Goal: Information Seeking & Learning: Check status

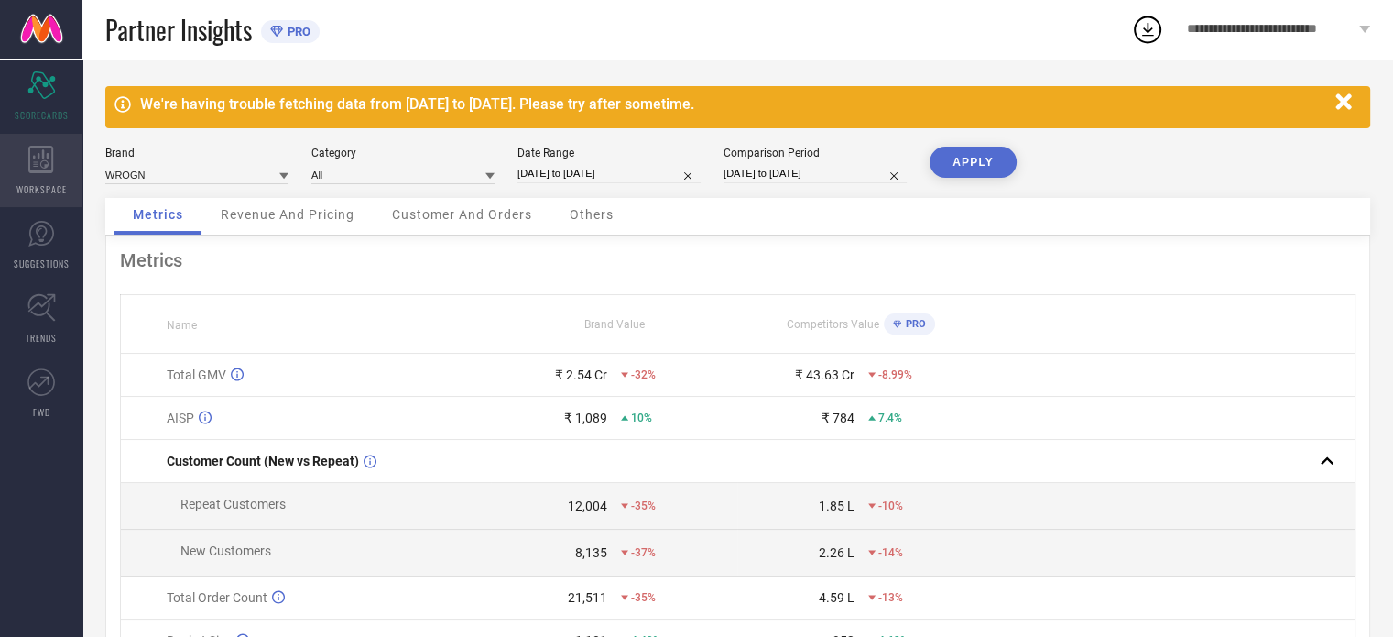
click at [48, 182] on span "WORKSPACE" at bounding box center [41, 189] width 50 height 14
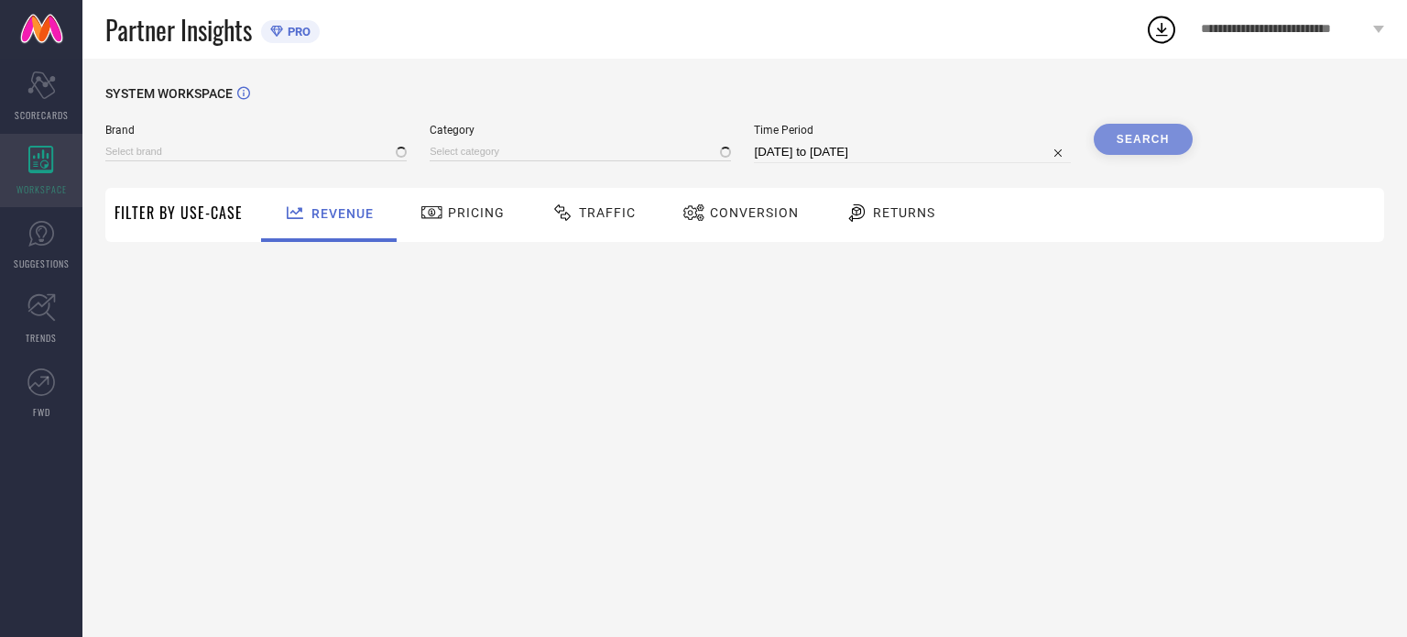
type input "WROGN"
type input "All"
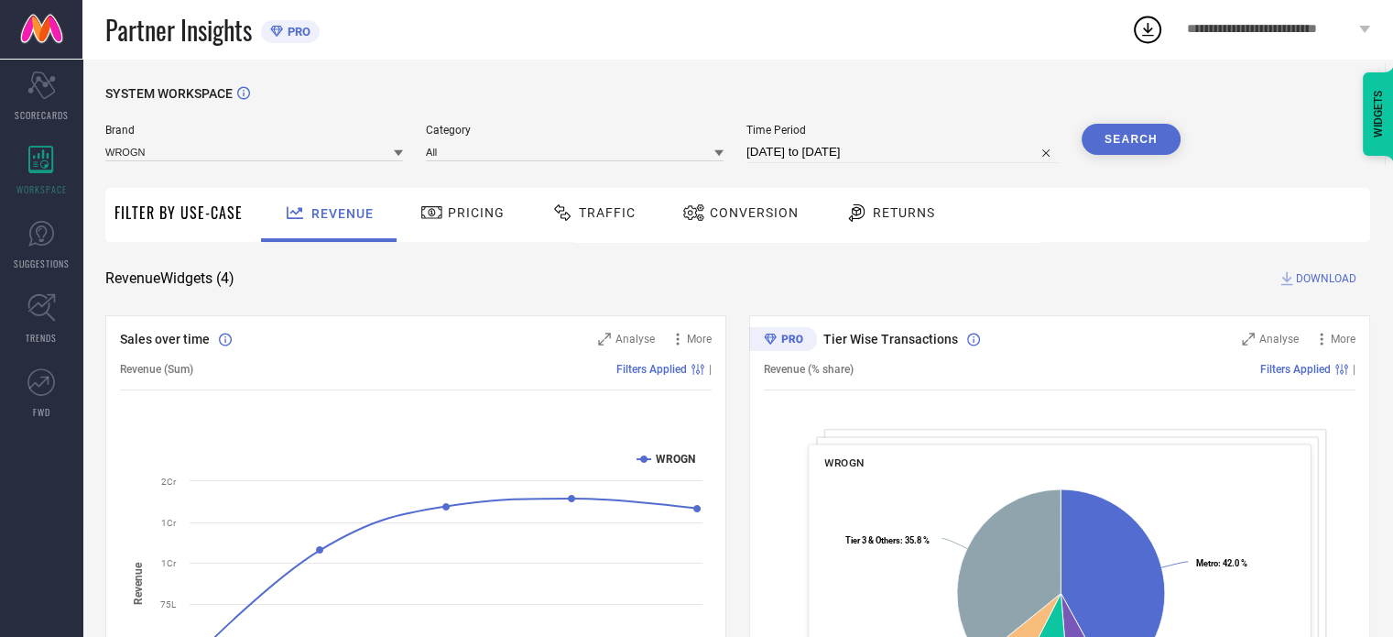
click at [738, 210] on span "Conversion" at bounding box center [754, 212] width 89 height 15
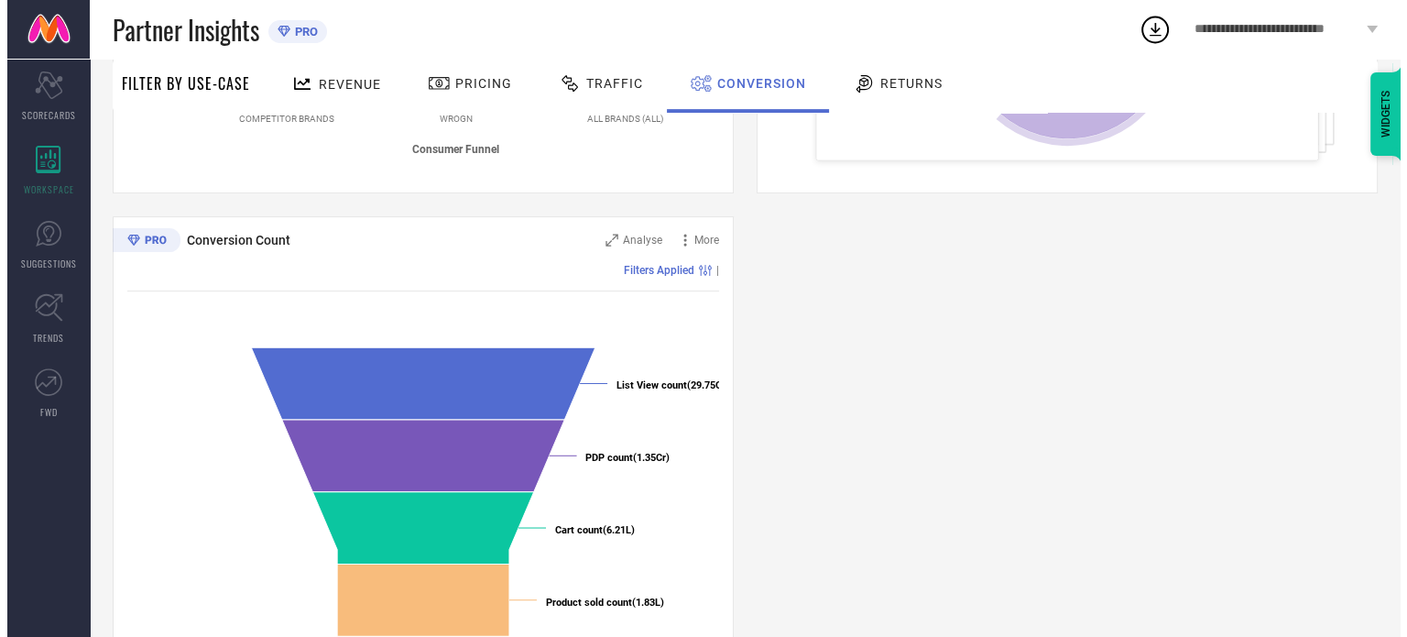
scroll to position [645, 0]
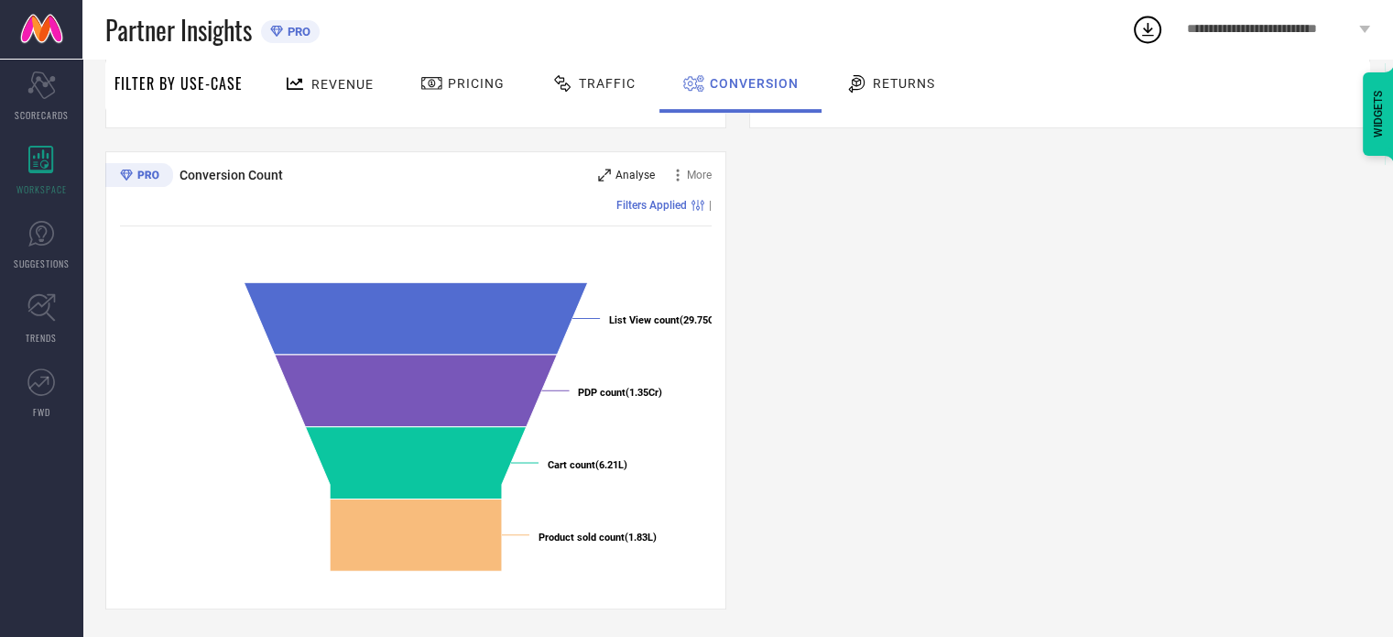
click at [623, 177] on span "Analyse" at bounding box center [634, 175] width 39 height 13
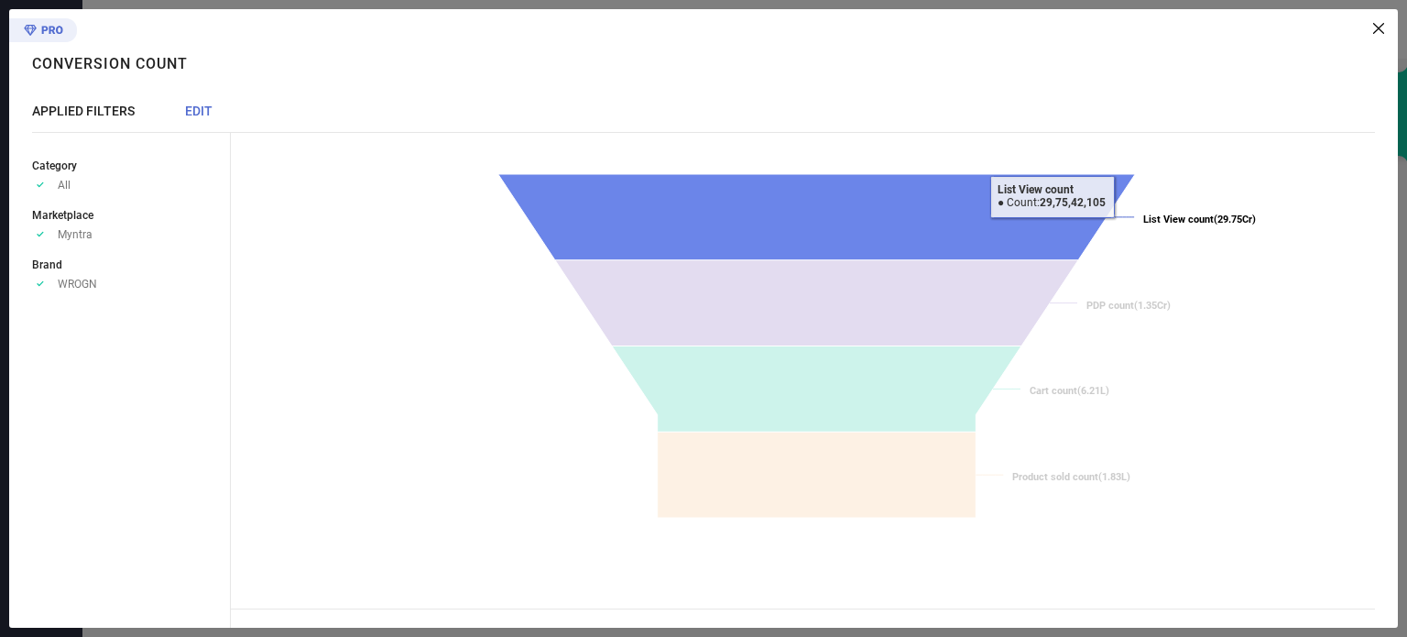
click at [1051, 232] on icon at bounding box center [816, 217] width 637 height 86
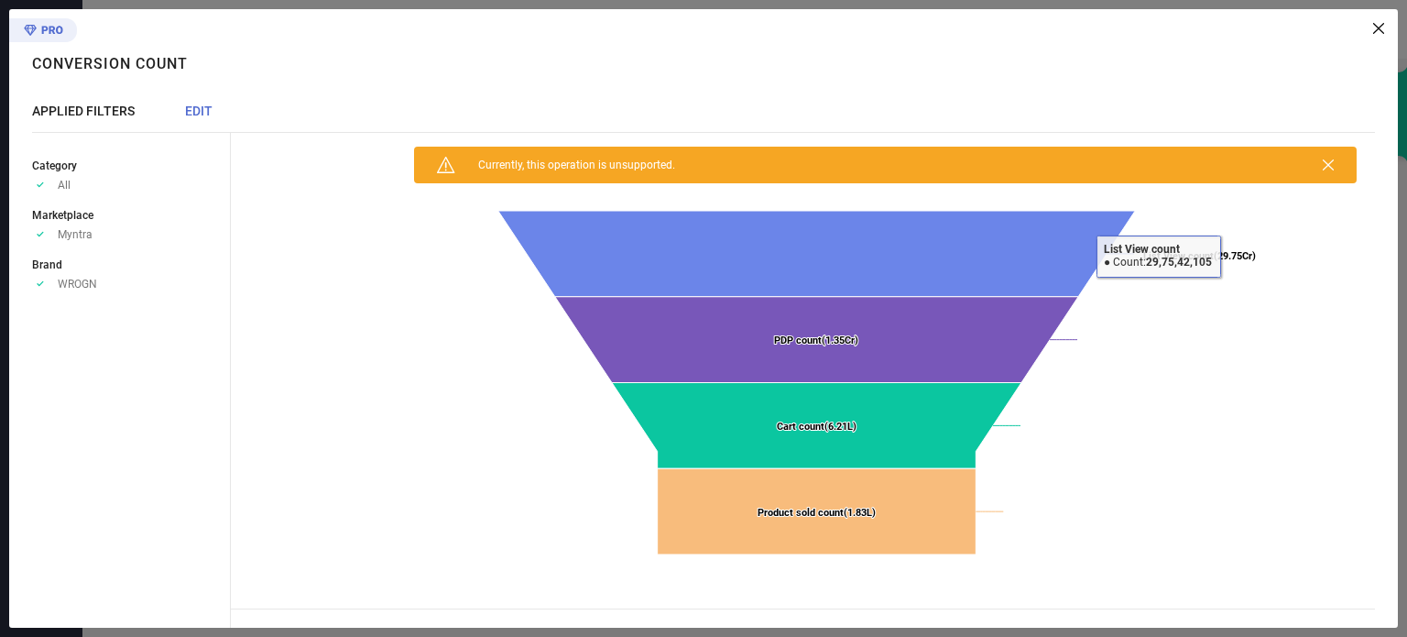
click at [1158, 256] on tspan "List View count" at bounding box center [1178, 256] width 71 height 12
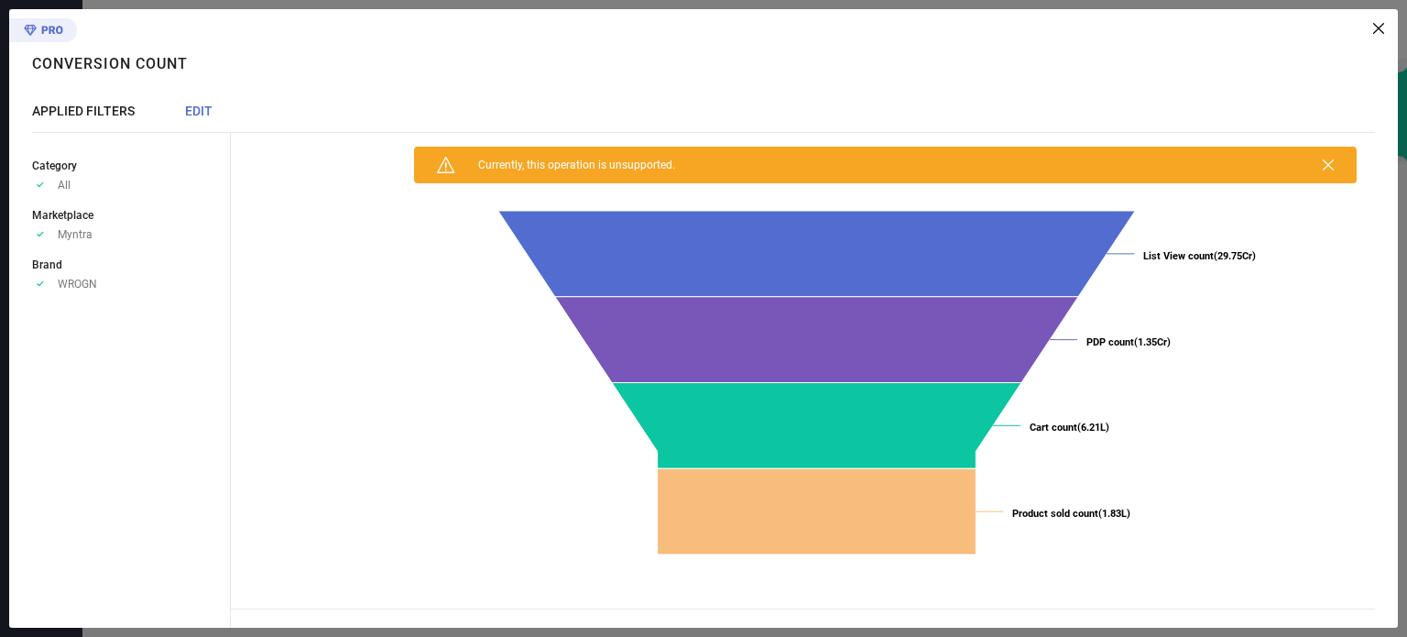
click at [625, 165] on span "Currently, this operation is unsupported." at bounding box center [565, 164] width 220 height 13
click at [1329, 165] on icon at bounding box center [1328, 164] width 11 height 11
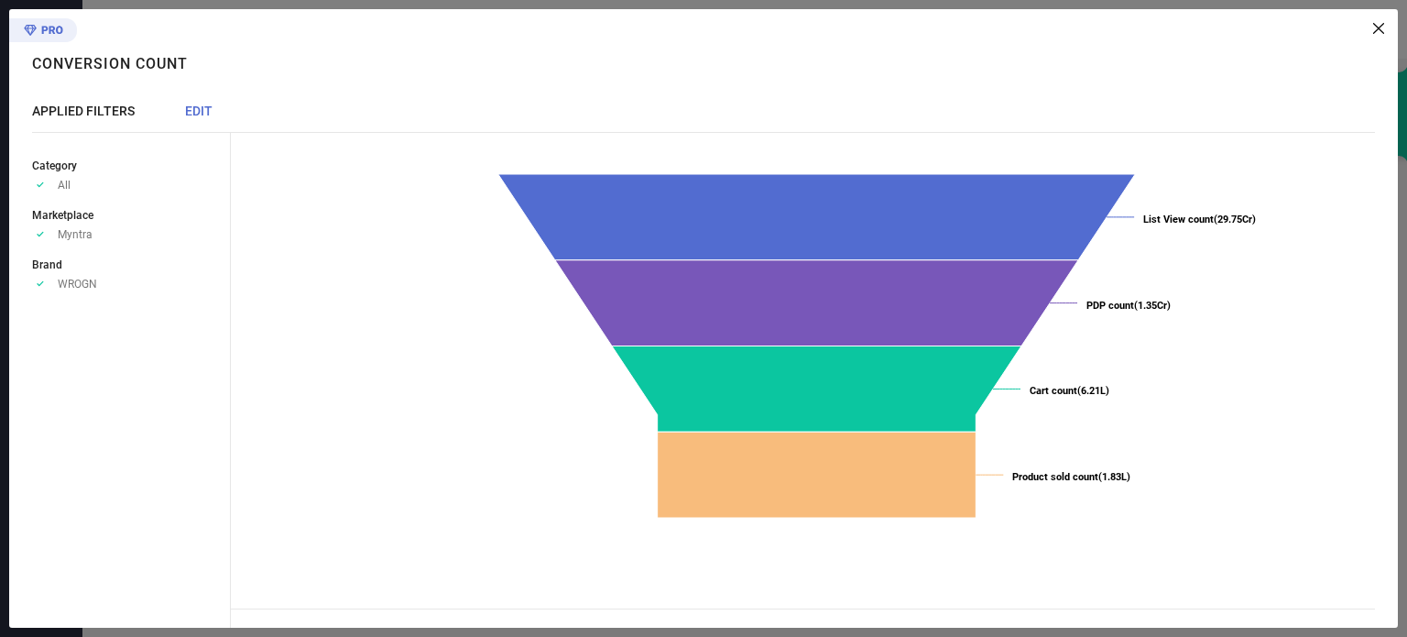
click at [1329, 165] on rect at bounding box center [817, 348] width 1080 height 366
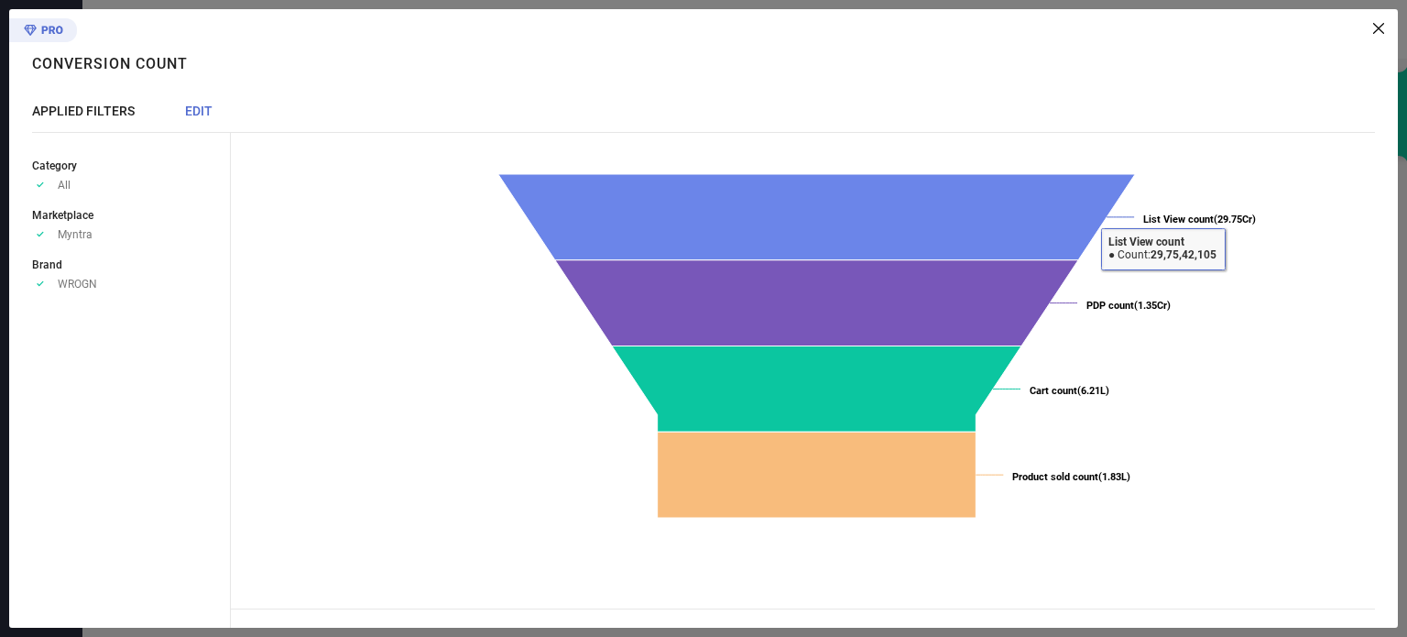
click at [1162, 213] on tspan "List View count" at bounding box center [1178, 219] width 71 height 12
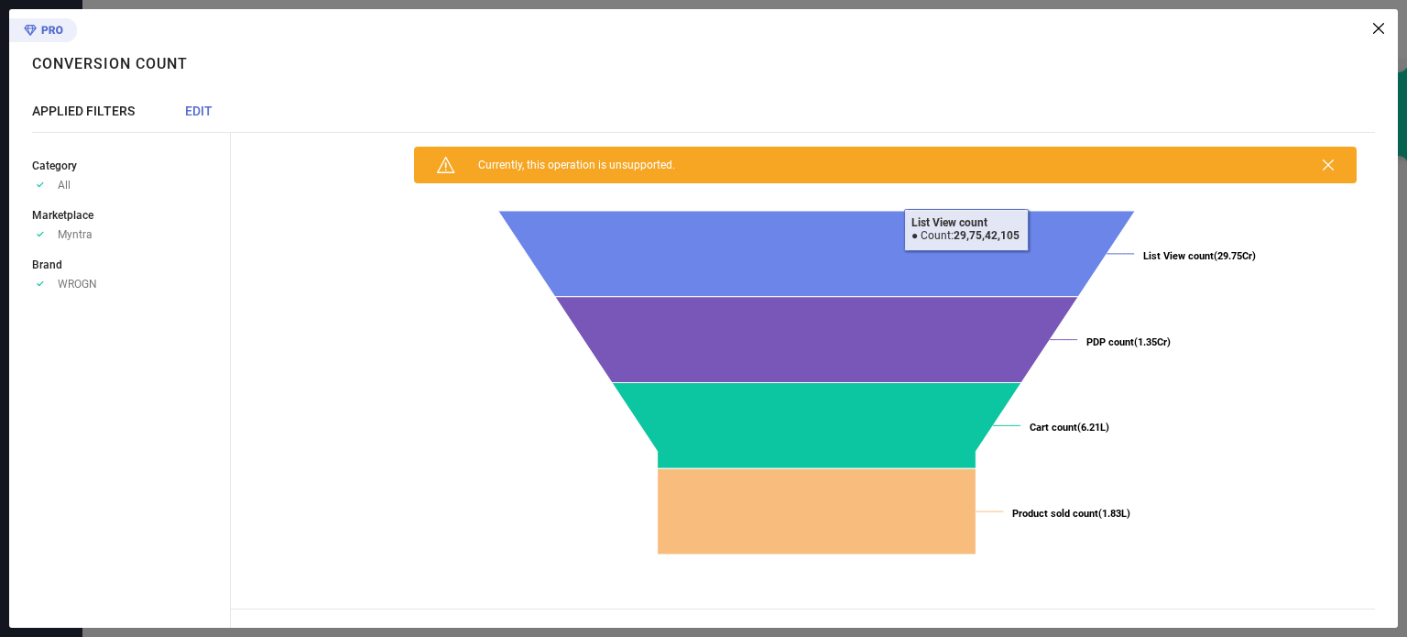
click at [965, 228] on icon at bounding box center [816, 254] width 637 height 86
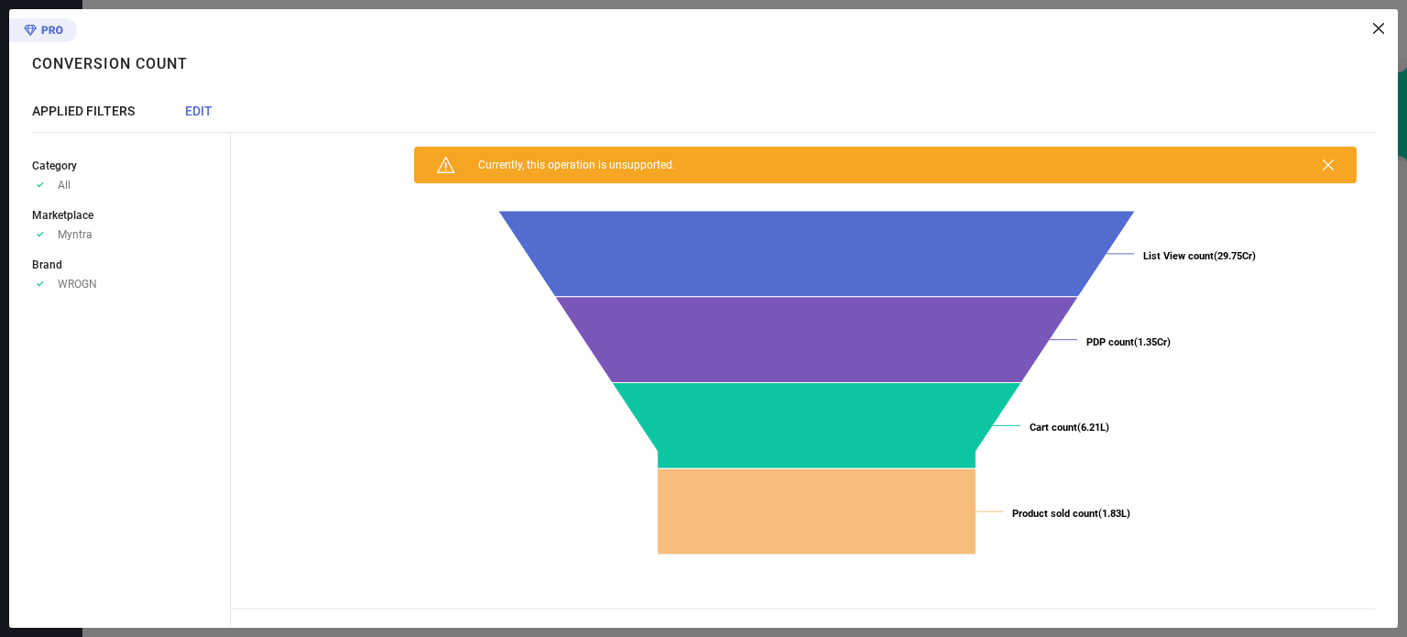
click at [1326, 159] on icon at bounding box center [1328, 164] width 11 height 11
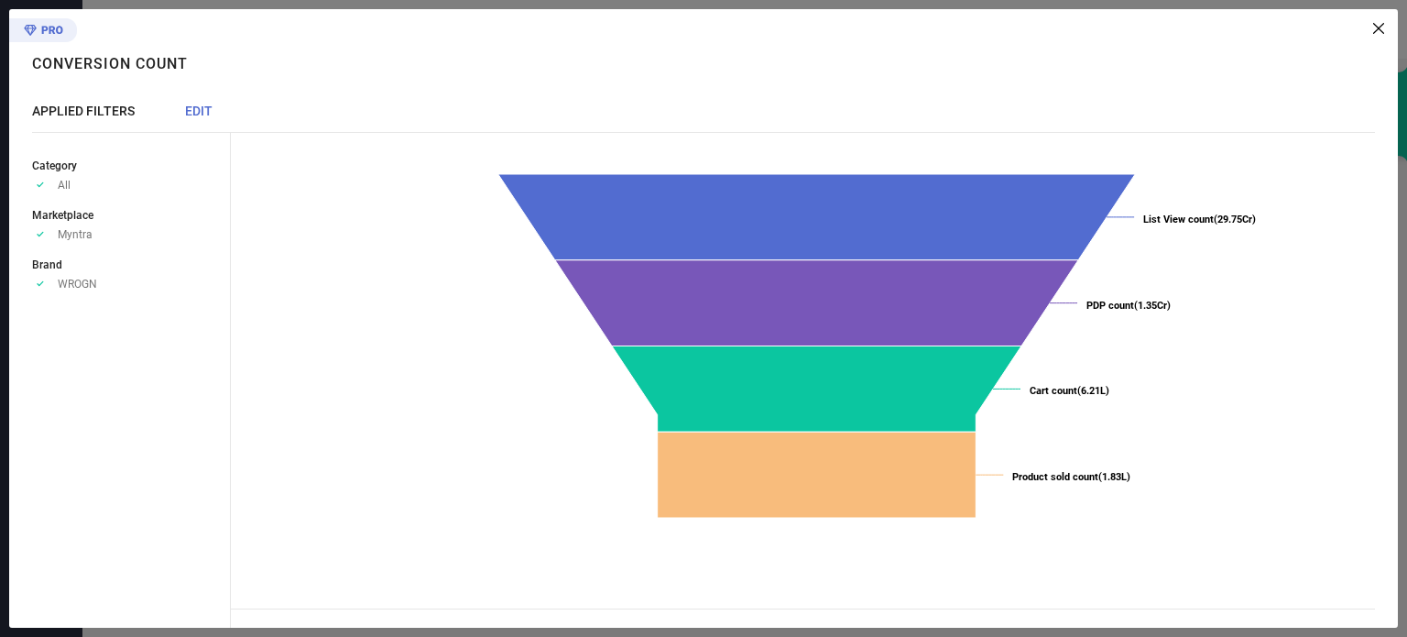
click at [49, 28] on div "Conversion Count" at bounding box center [114, 54] width 165 height 91
